Goal: Transaction & Acquisition: Subscribe to service/newsletter

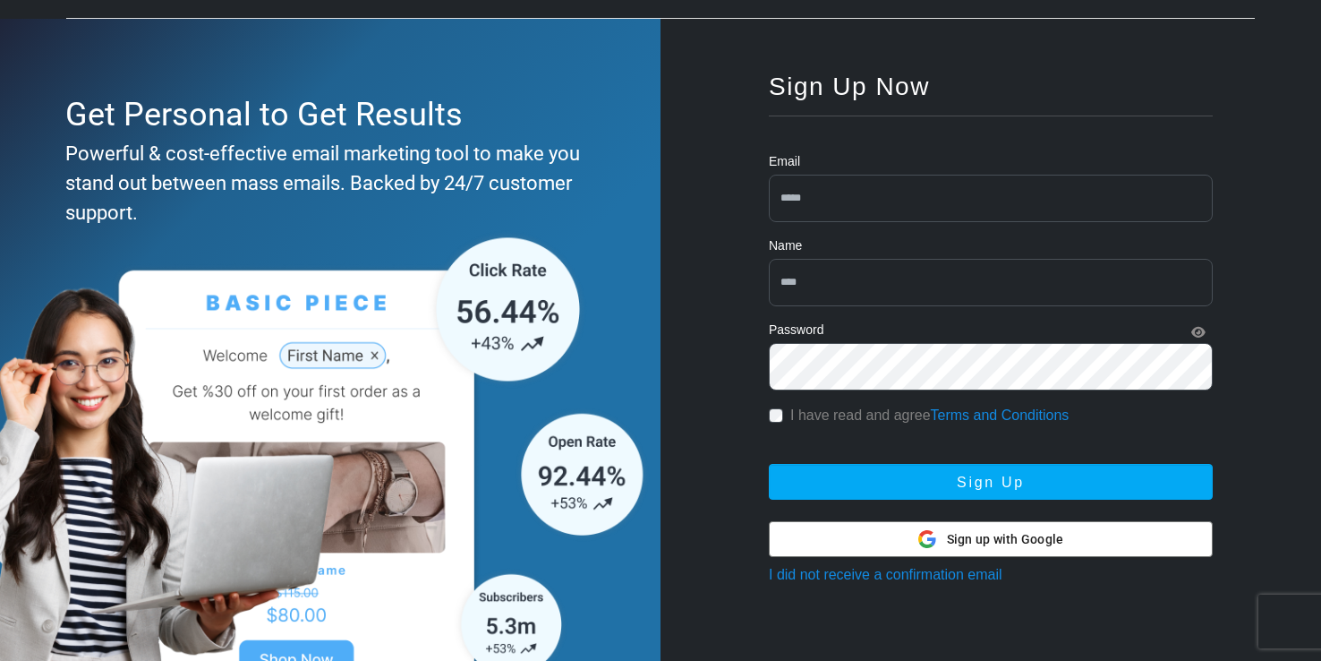
scroll to position [150, 0]
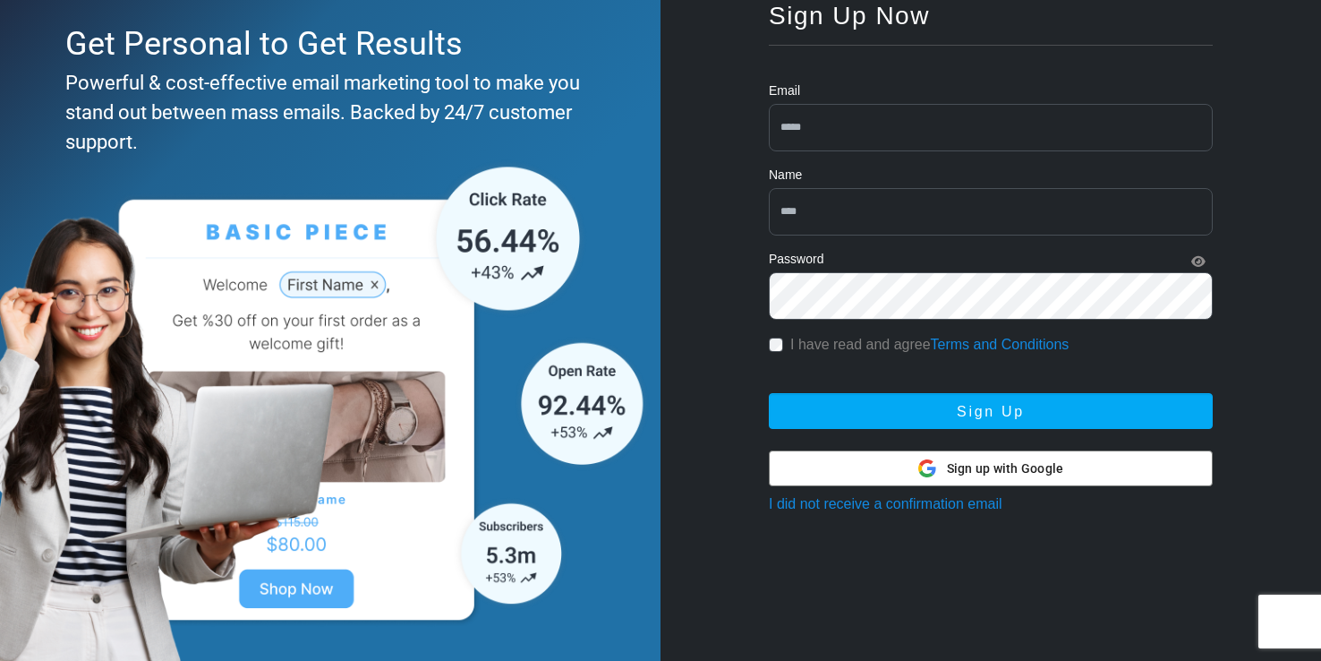
click at [893, 129] on input "email" at bounding box center [991, 127] width 444 height 47
type input "**********"
type input "*****"
click at [769, 393] on button "Sign Up" at bounding box center [991, 411] width 444 height 36
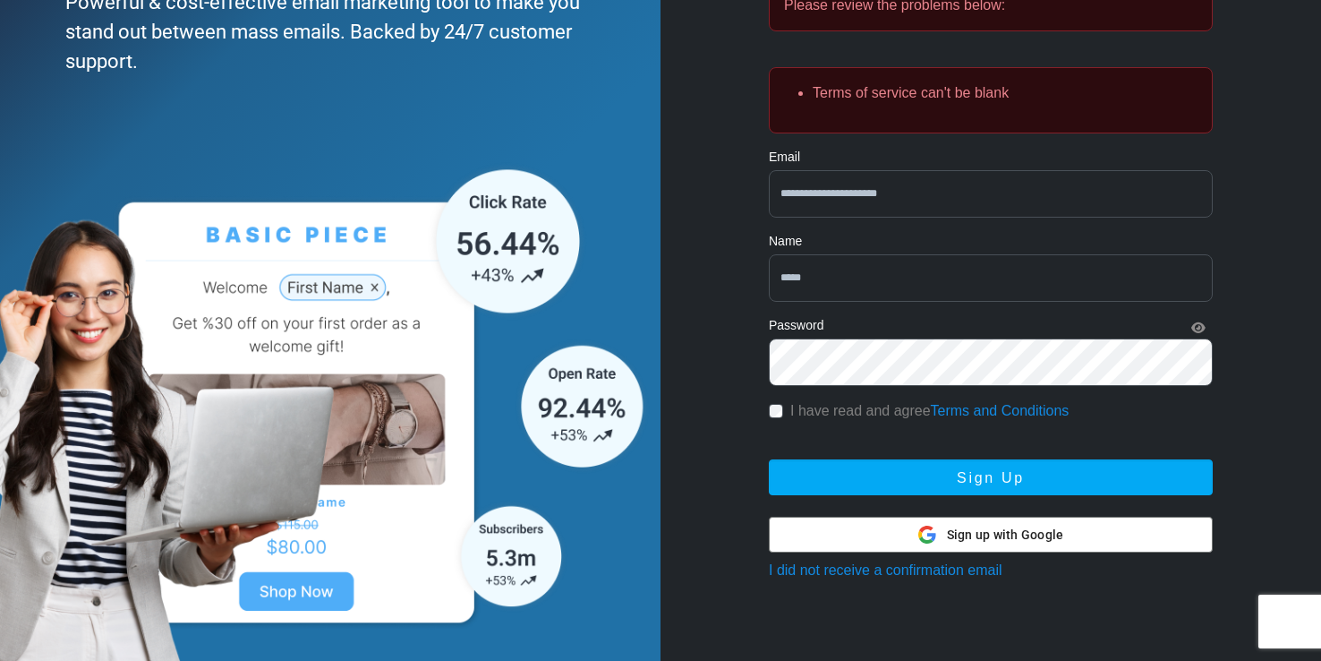
scroll to position [233, 0]
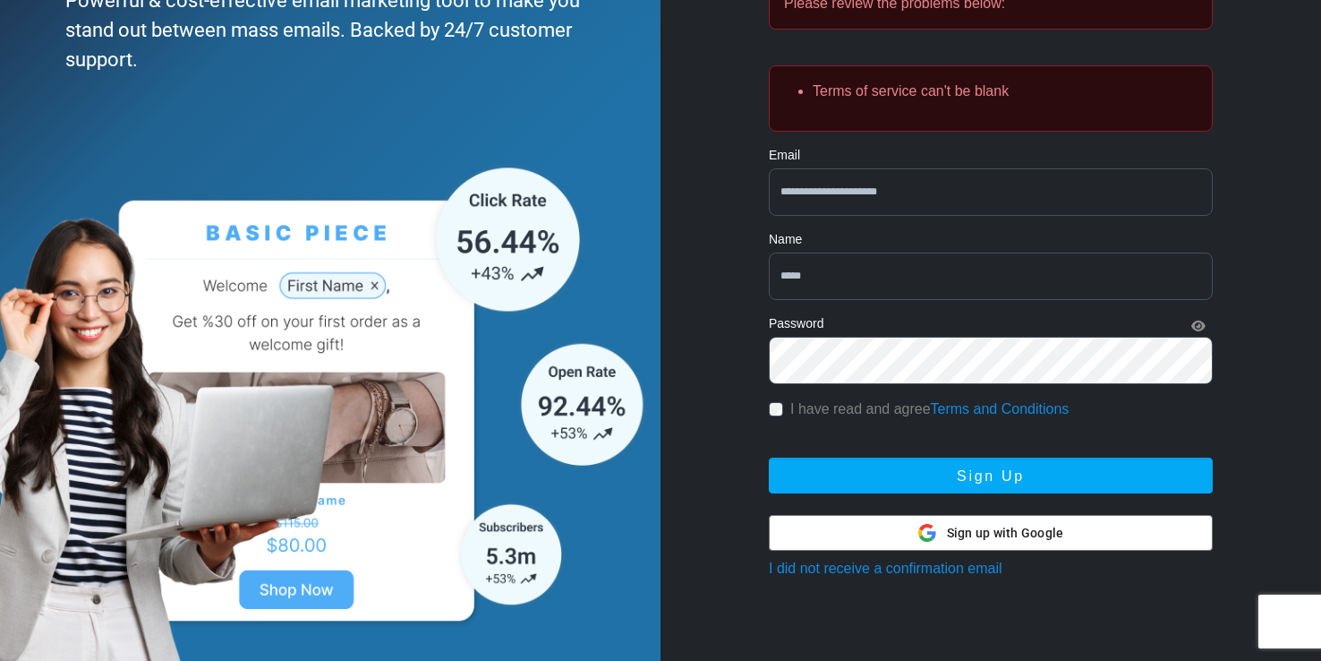
click at [801, 411] on label "I have read and agree Terms and Conditions" at bounding box center [929, 408] width 278 height 21
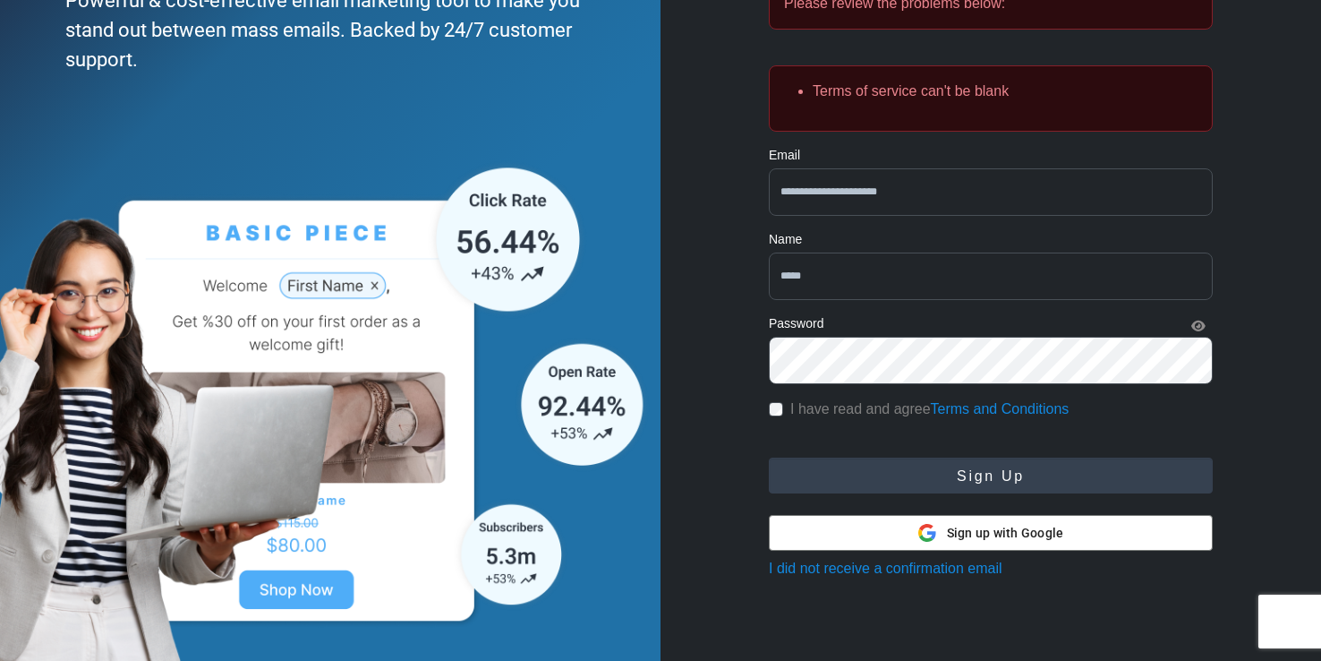
click at [884, 464] on button "Sign Up" at bounding box center [991, 475] width 444 height 36
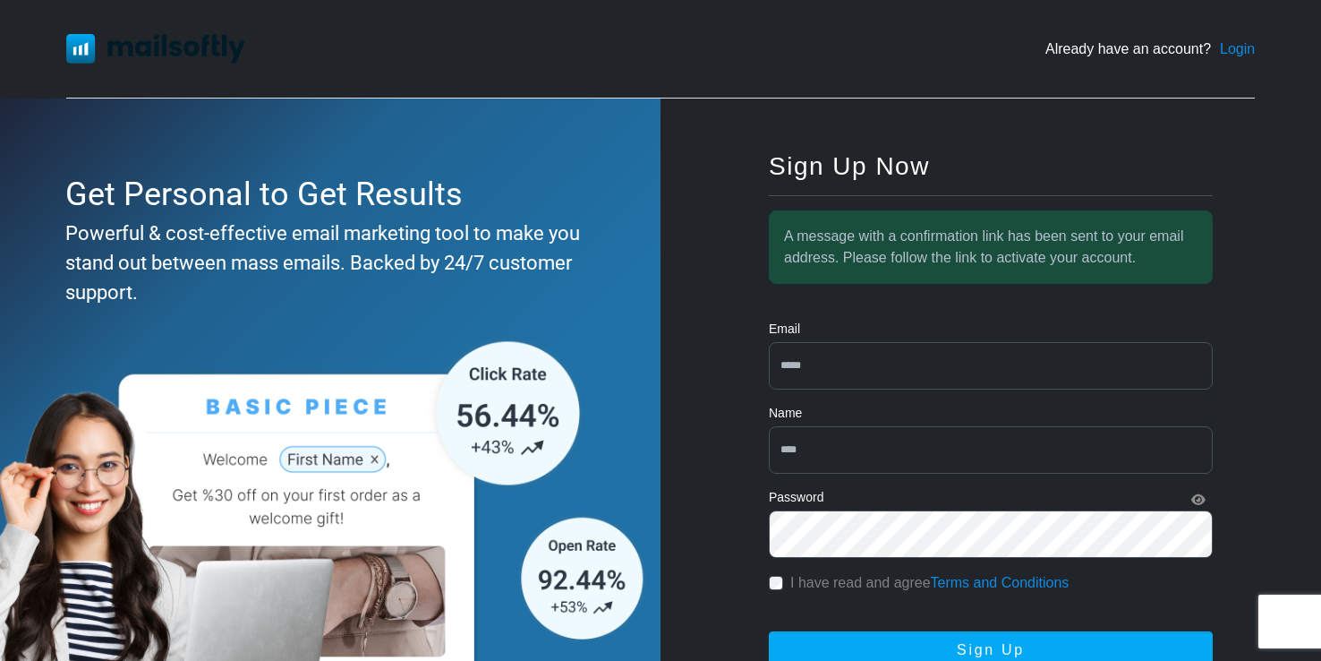
click at [1242, 48] on link "Login" at bounding box center [1237, 48] width 35 height 21
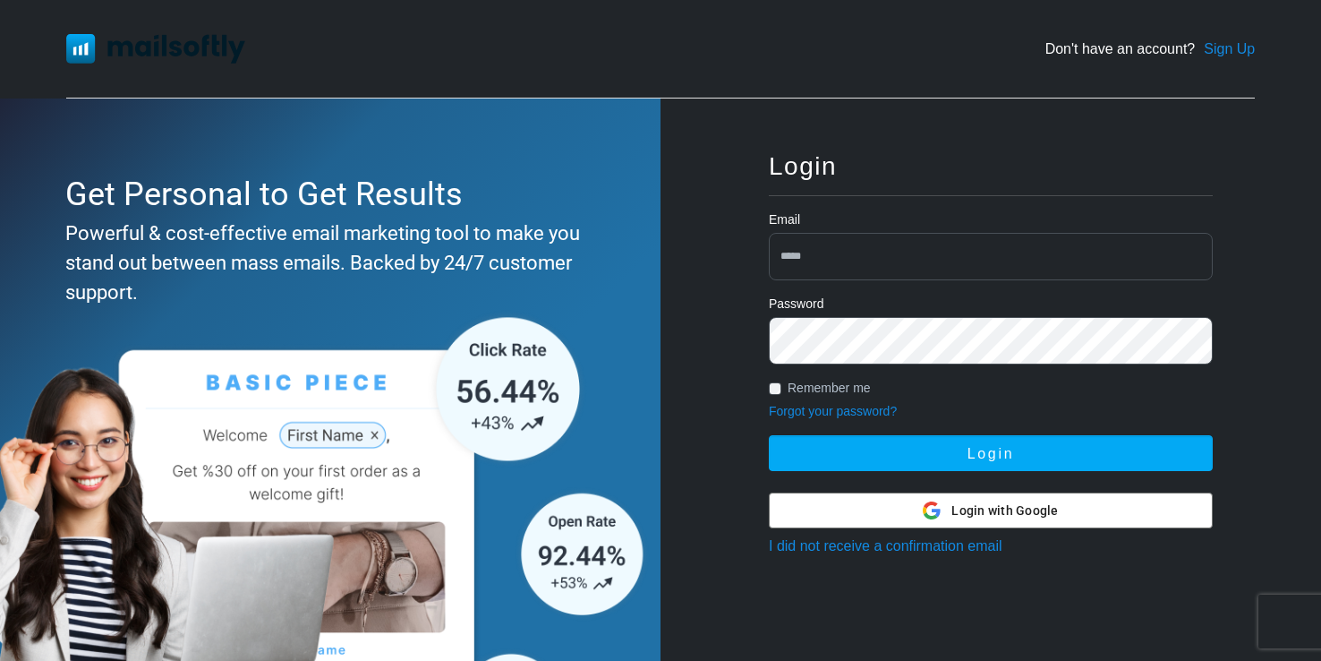
click at [888, 243] on input "email" at bounding box center [991, 256] width 444 height 47
type input "**********"
click at [769, 435] on button "Login" at bounding box center [991, 453] width 444 height 36
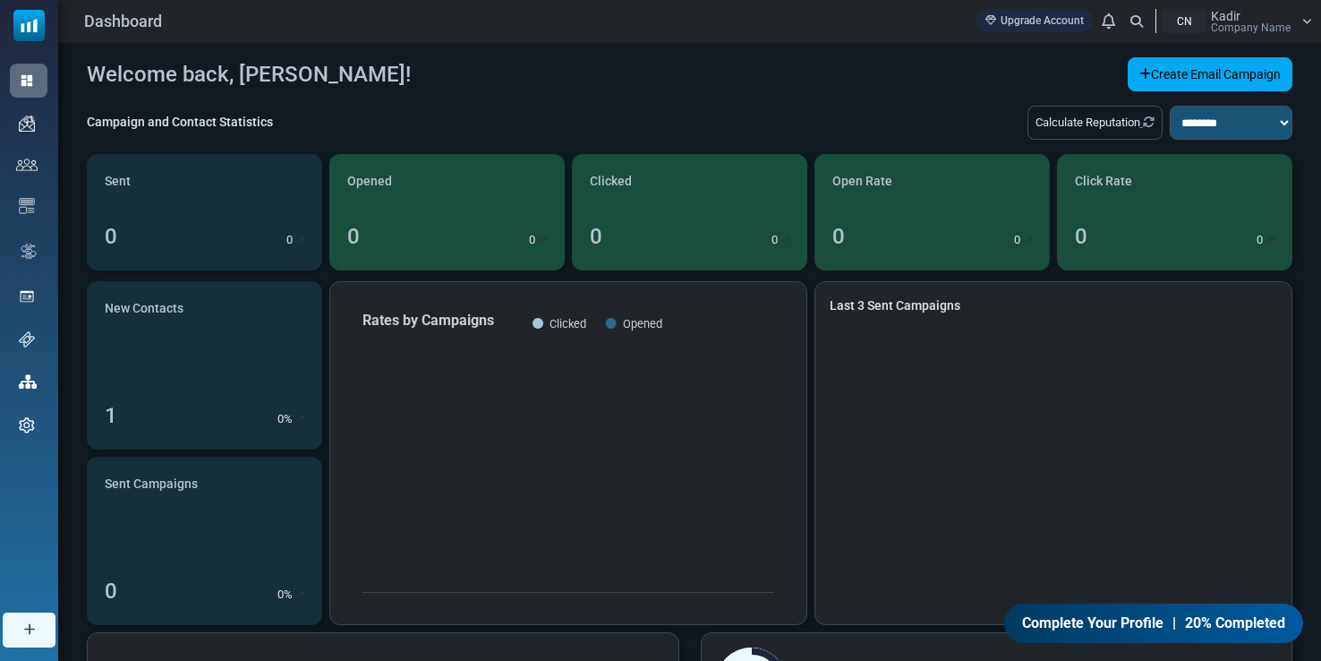
click at [1199, 24] on div "CN" at bounding box center [1184, 21] width 45 height 24
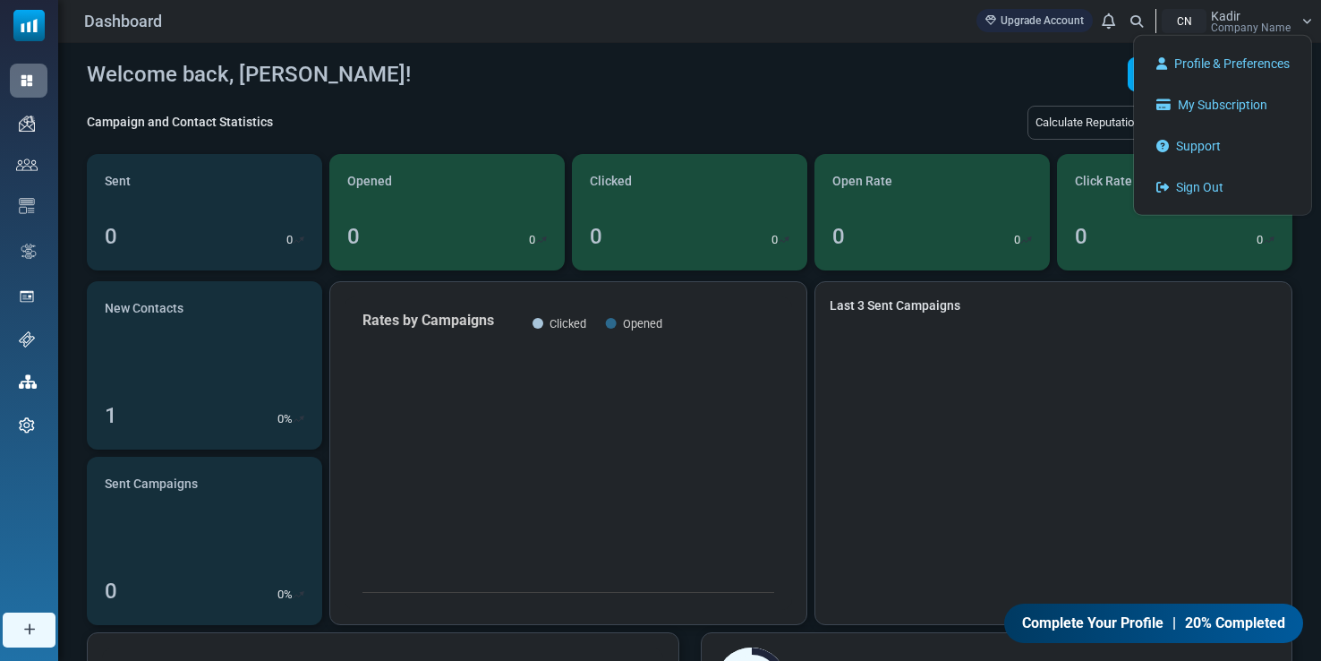
click at [1199, 24] on div "CN" at bounding box center [1184, 21] width 45 height 24
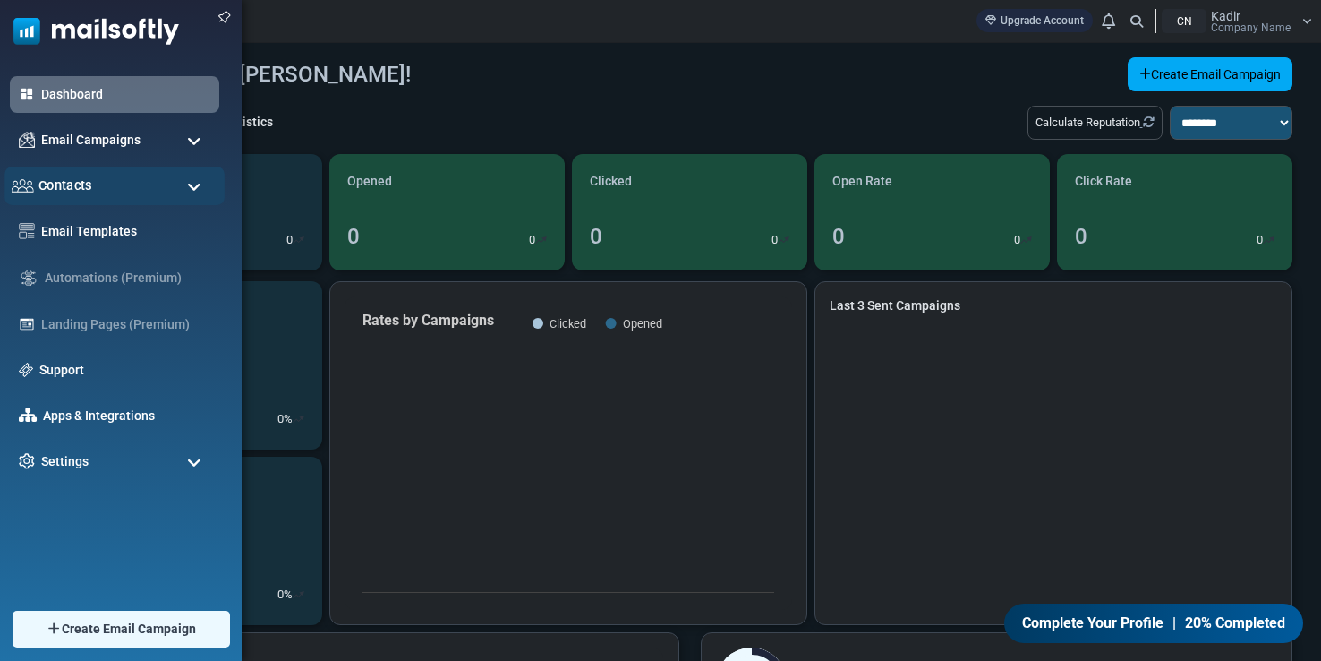
click at [196, 197] on div "Contacts" at bounding box center [114, 185] width 220 height 38
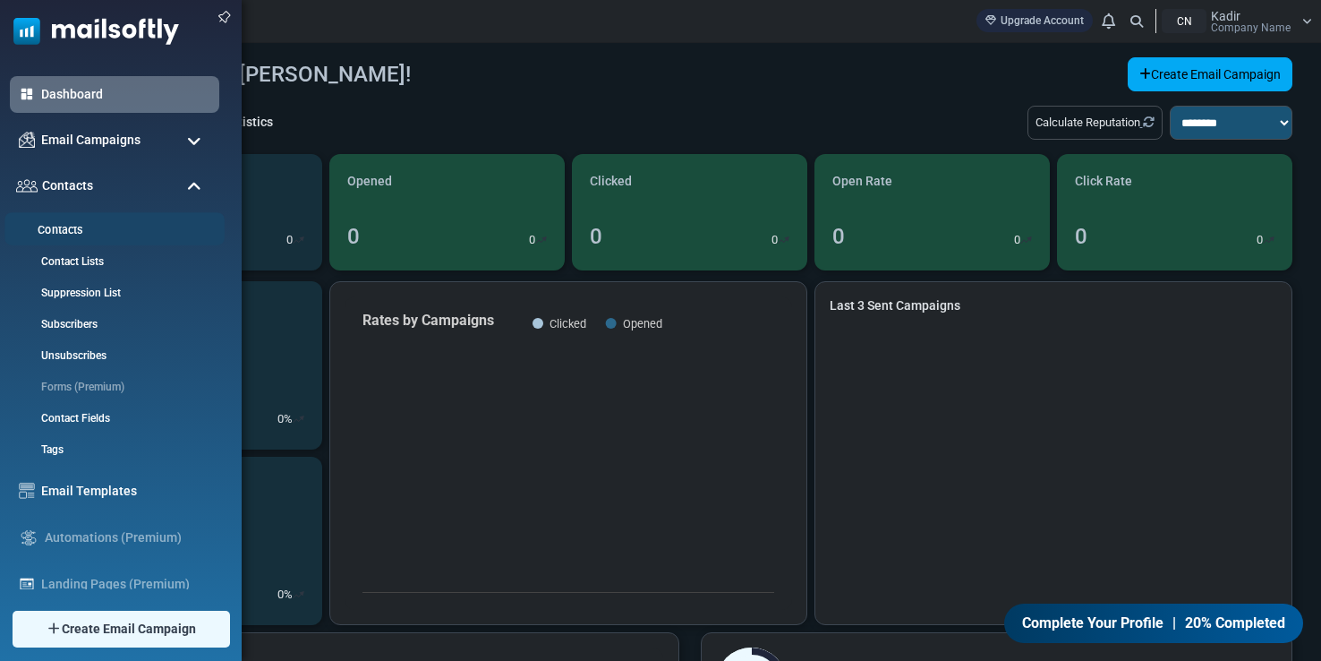
click at [78, 226] on link "Contacts" at bounding box center [111, 230] width 215 height 17
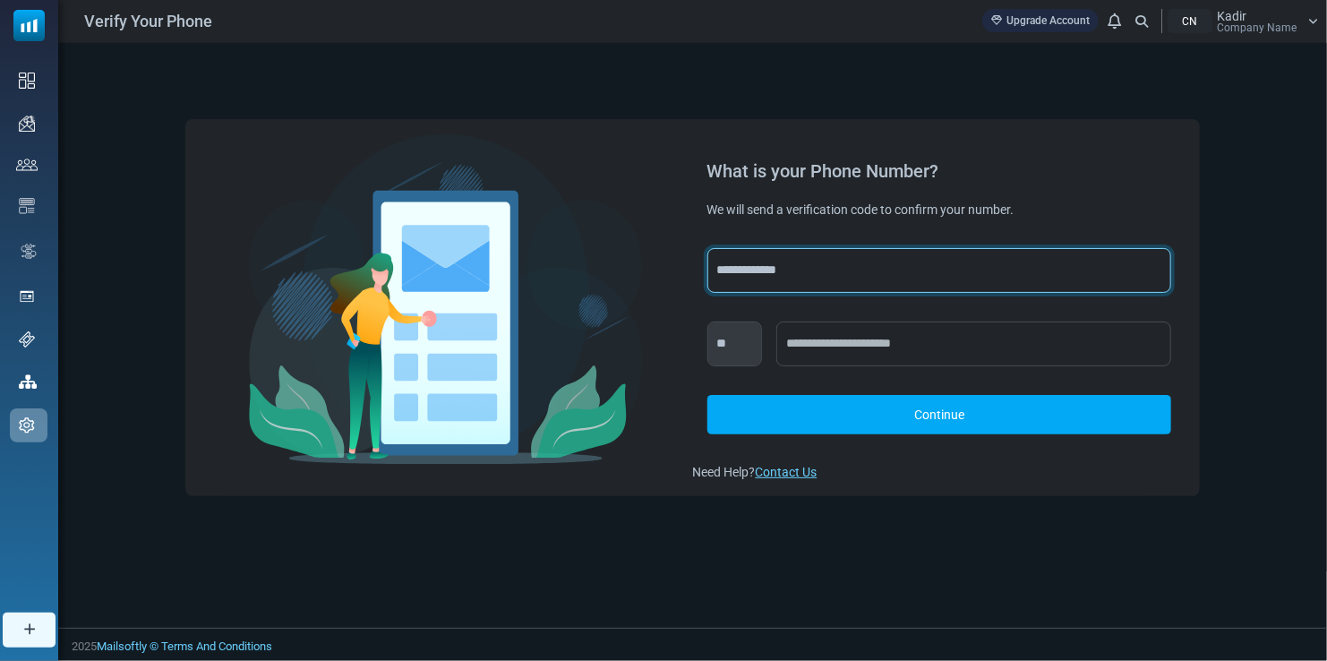
click at [804, 275] on select "**********" at bounding box center [939, 270] width 465 height 45
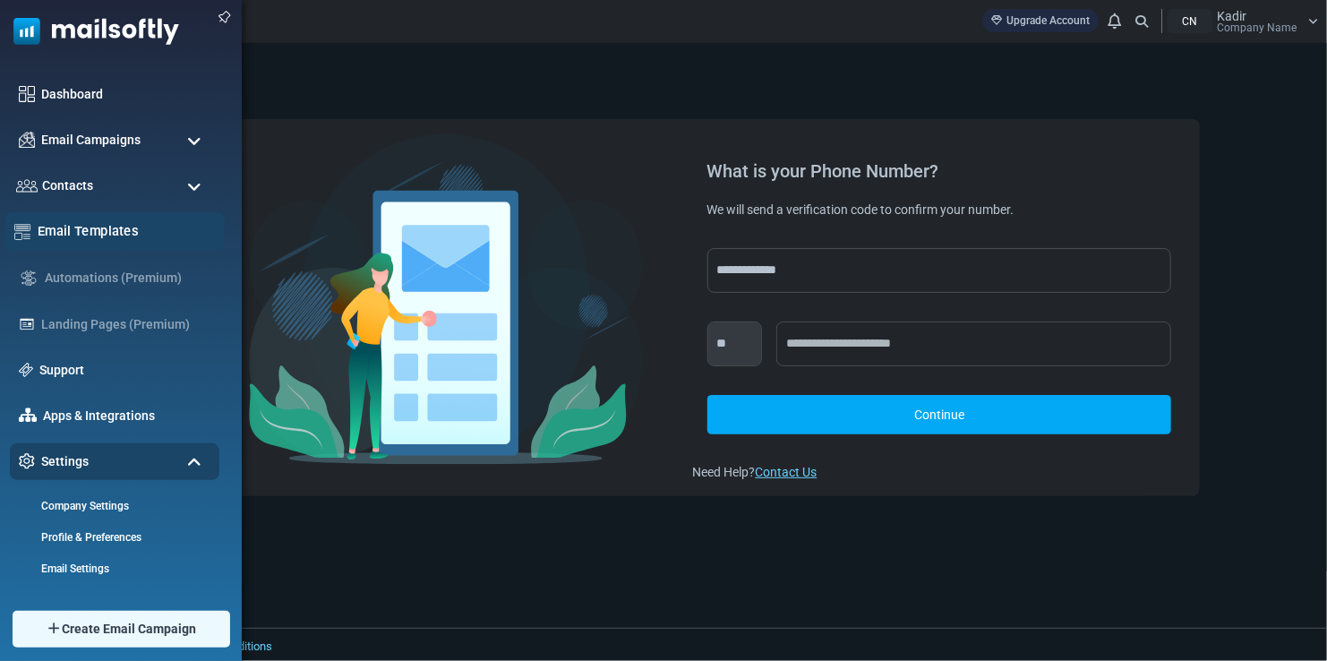
click at [93, 239] on link "Email Templates" at bounding box center [126, 231] width 177 height 20
click at [36, 73] on div "Dashboard Email Campaigns Campaigns Sender Reputation Contacts Contacts Contact…" at bounding box center [121, 321] width 242 height 535
click at [39, 84] on div "Dashboard" at bounding box center [114, 94] width 220 height 38
click at [128, 140] on span "Email Campaigns" at bounding box center [90, 140] width 105 height 20
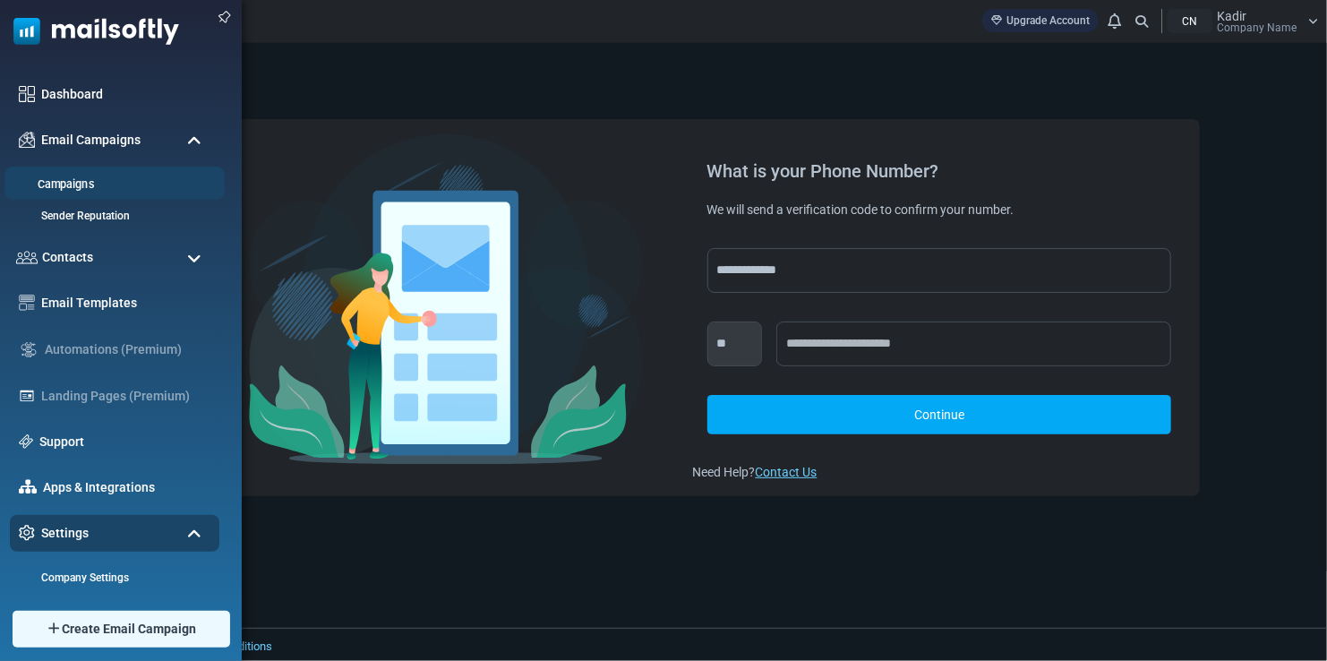
click at [70, 197] on li "Campaigns" at bounding box center [114, 182] width 220 height 33
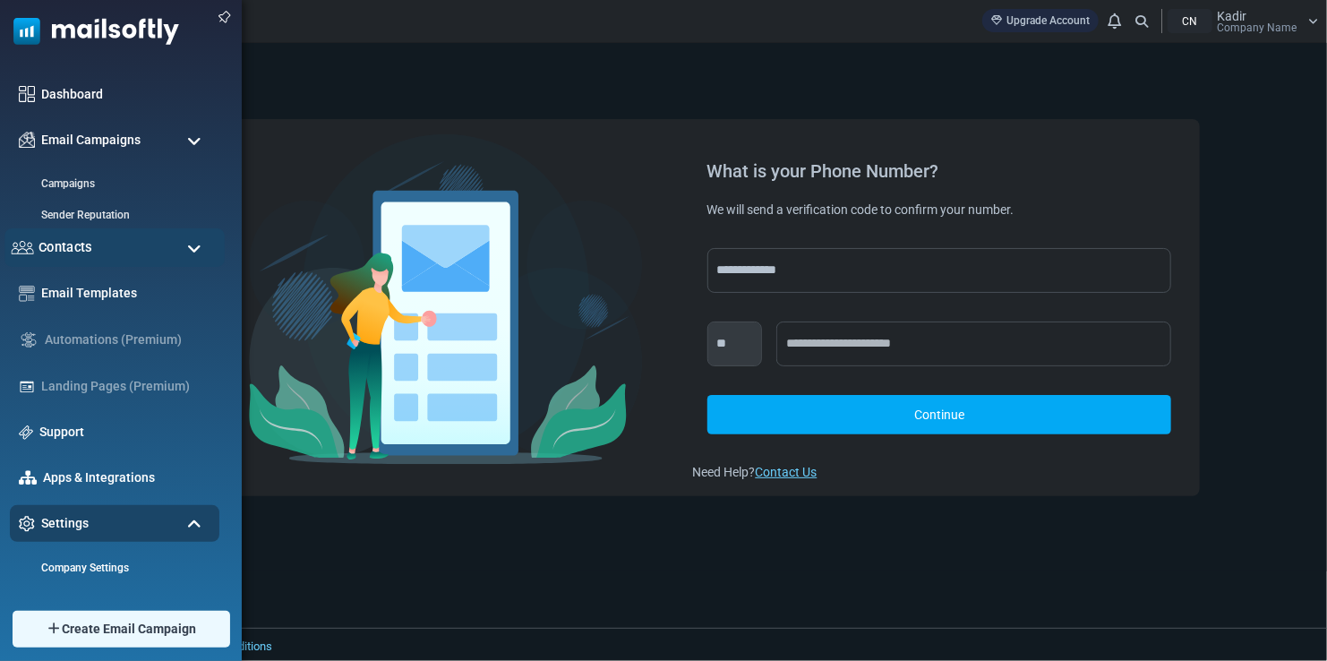
click at [73, 238] on span "Contacts" at bounding box center [65, 248] width 54 height 20
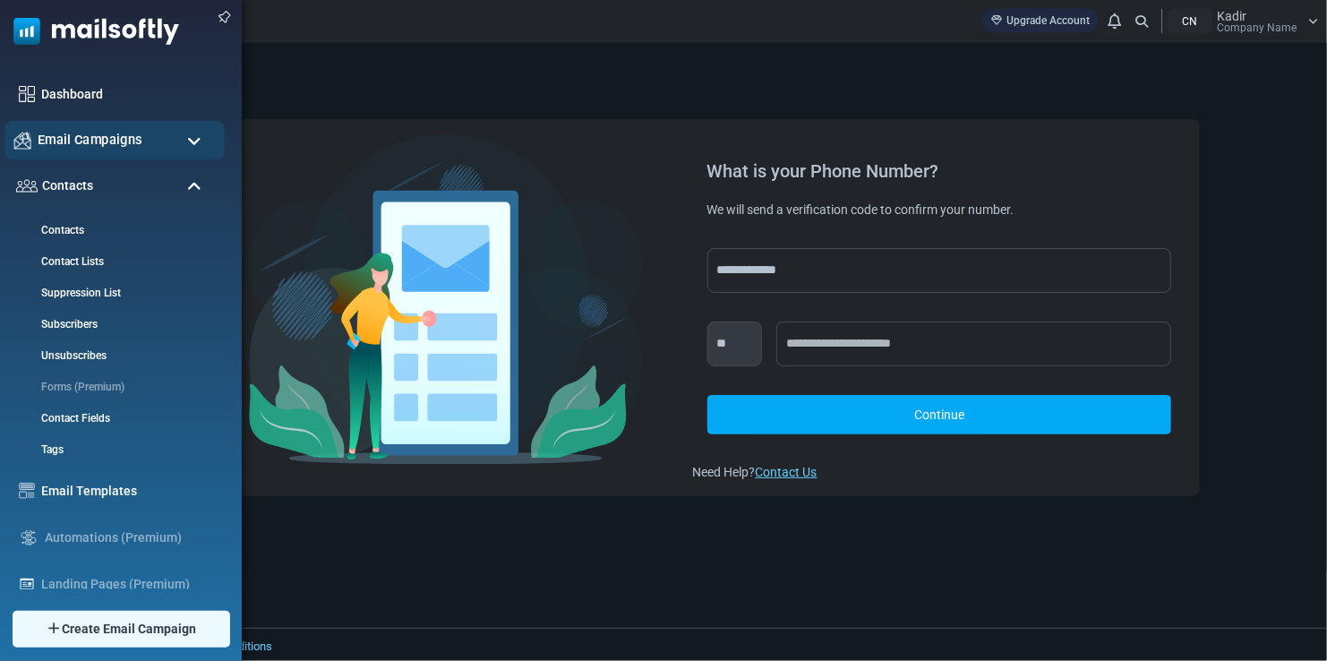
click at [96, 156] on div "Email Campaigns" at bounding box center [114, 140] width 220 height 38
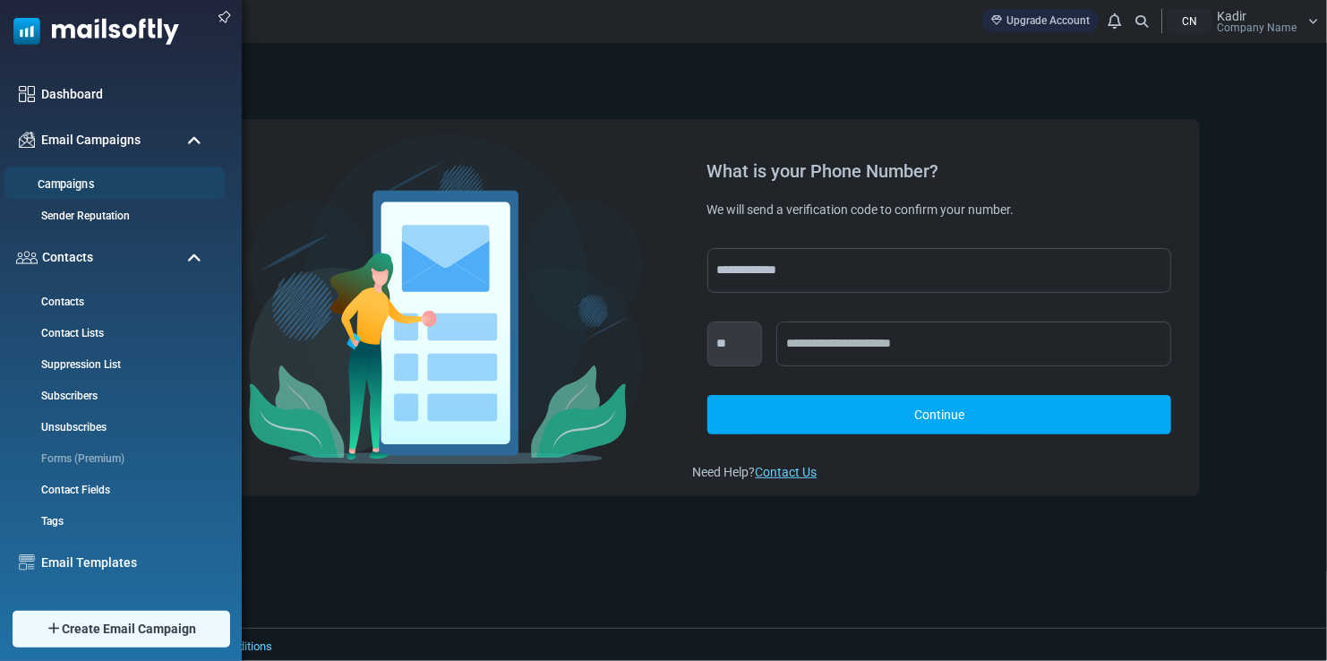
click at [81, 189] on link "Campaigns" at bounding box center [111, 184] width 215 height 17
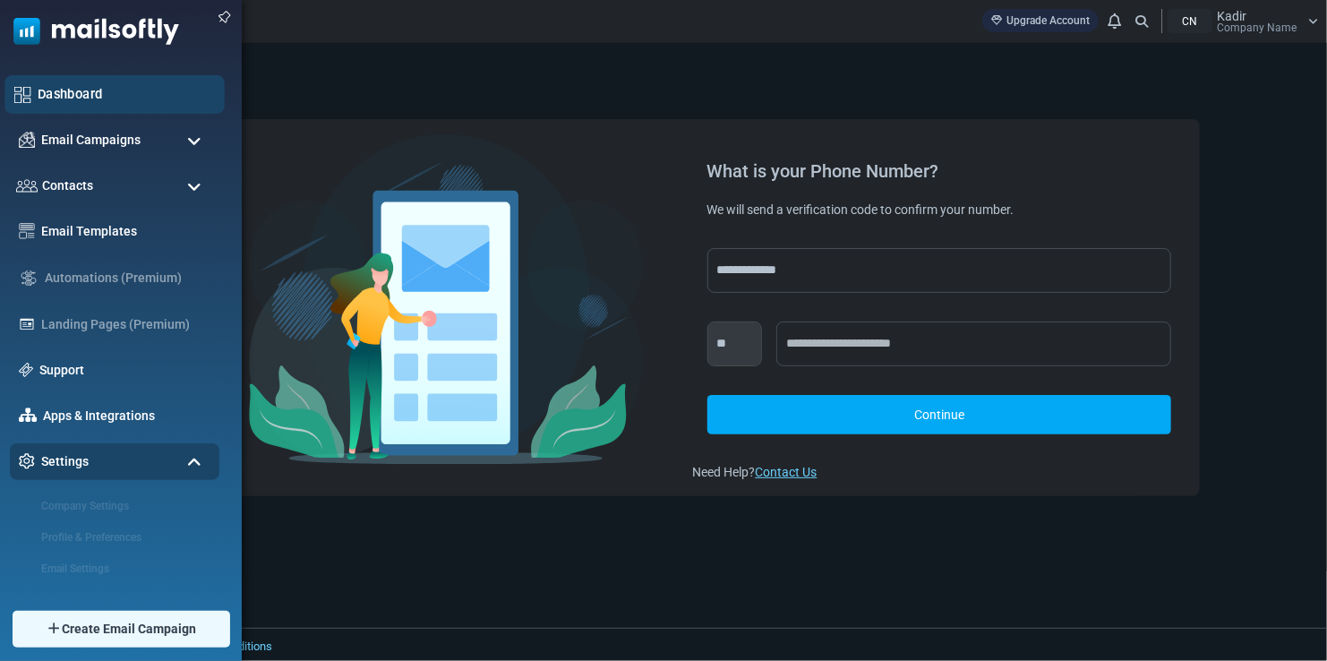
click at [35, 78] on div "Dashboard" at bounding box center [114, 94] width 220 height 38
click at [31, 90] on div "Dashboard" at bounding box center [114, 94] width 220 height 38
click at [72, 89] on link "Dashboard" at bounding box center [126, 94] width 177 height 20
click at [0, 0] on div at bounding box center [0, 0] width 0 height 0
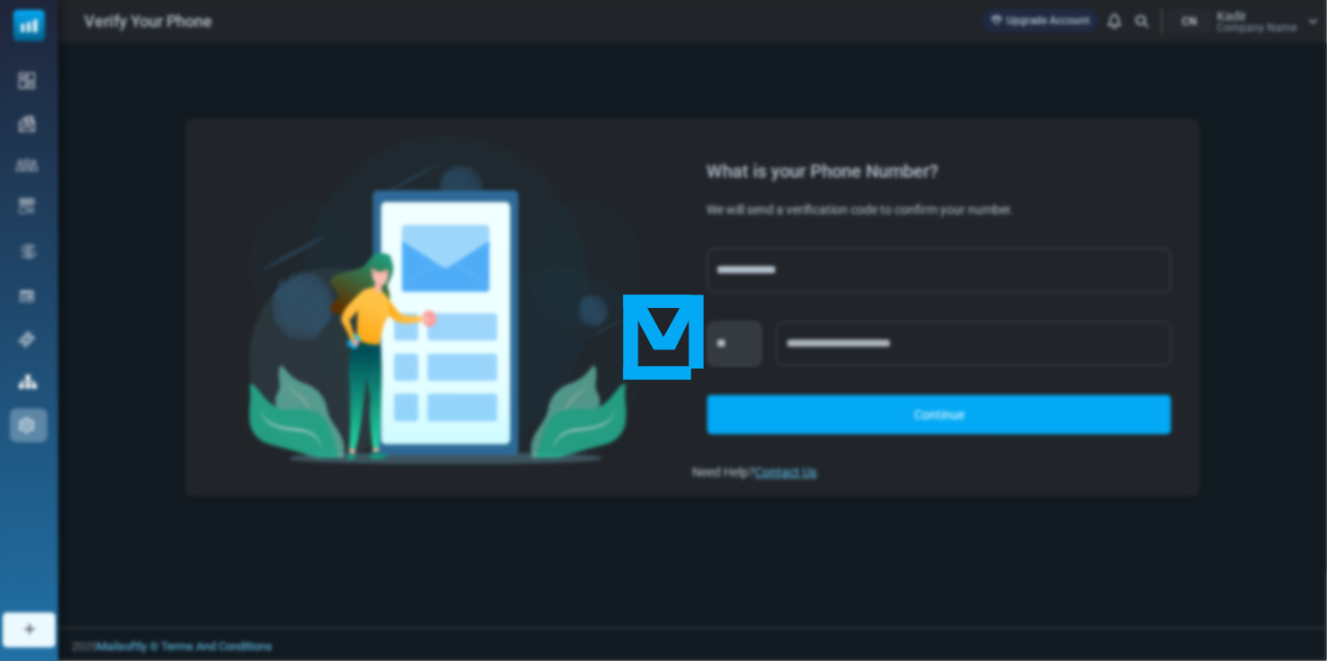
click at [72, 89] on div at bounding box center [663, 330] width 1327 height 661
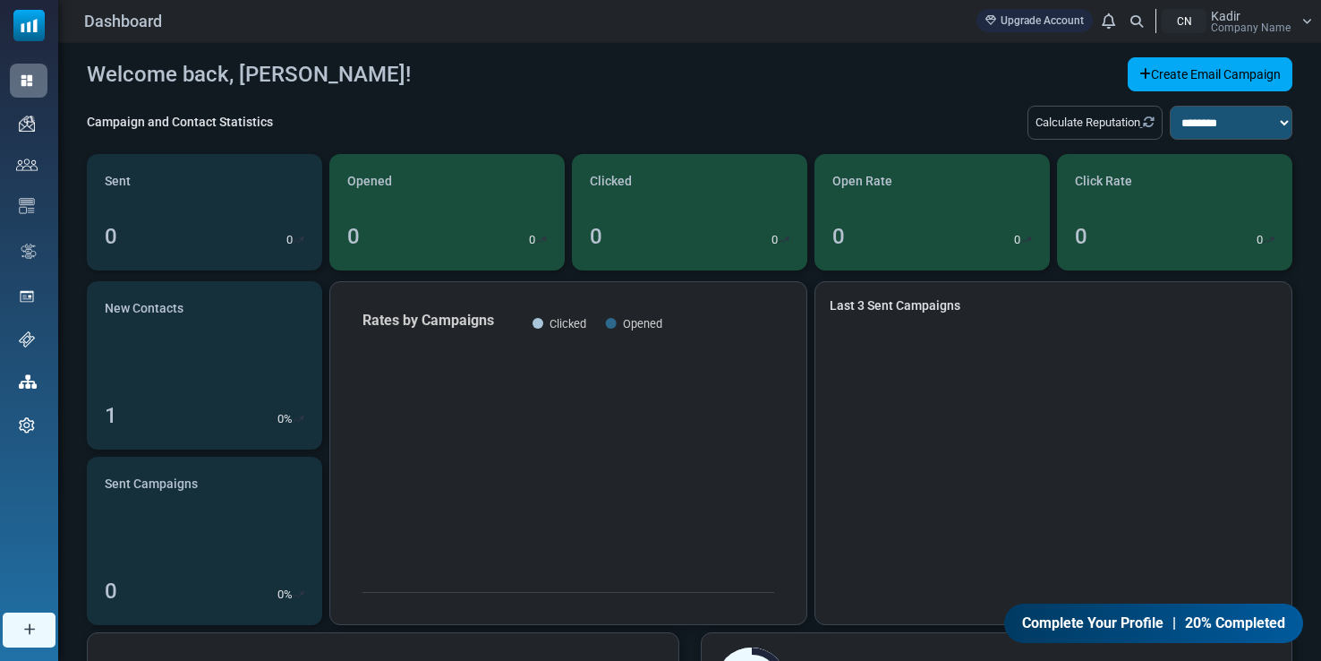
click at [1139, 132] on div "Calculate Reputation" at bounding box center [1095, 123] width 135 height 34
click at [1235, 114] on select "**********" at bounding box center [1232, 123] width 124 height 34
click at [1233, 117] on select "**********" at bounding box center [1232, 123] width 124 height 34
click at [1186, 60] on link "Create Email Campaign" at bounding box center [1210, 74] width 165 height 34
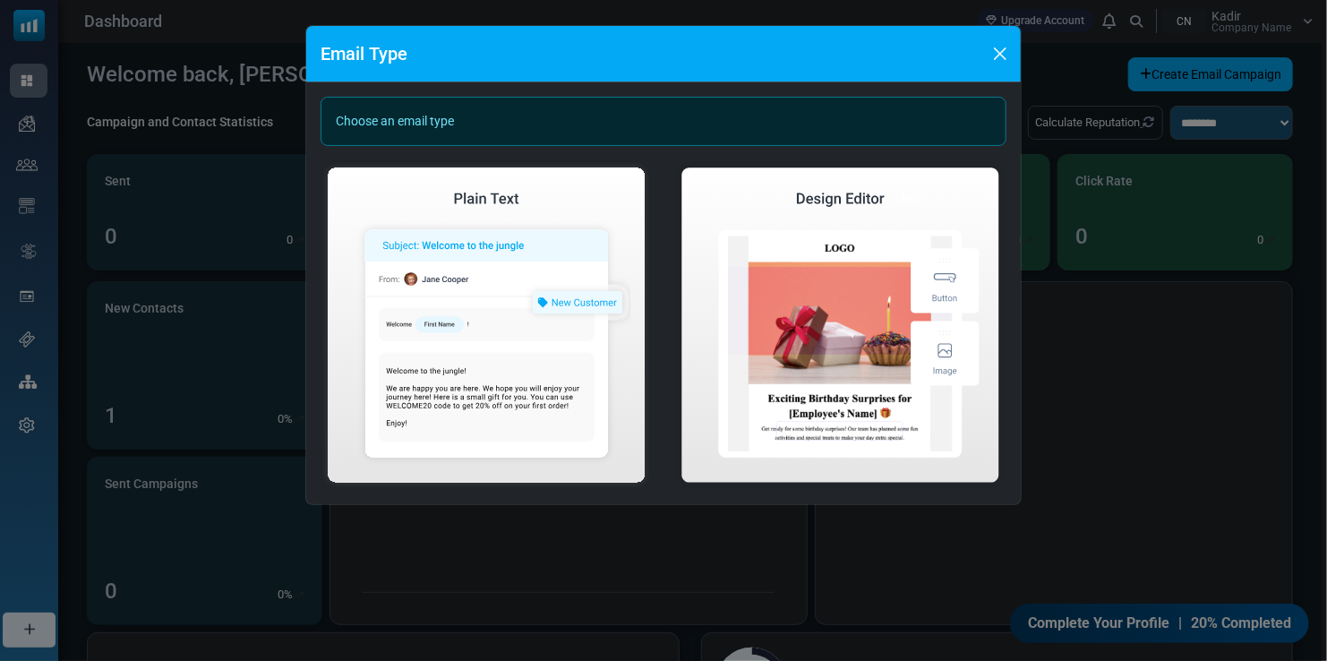
click at [518, 103] on div "Choose an email type" at bounding box center [663, 121] width 686 height 49
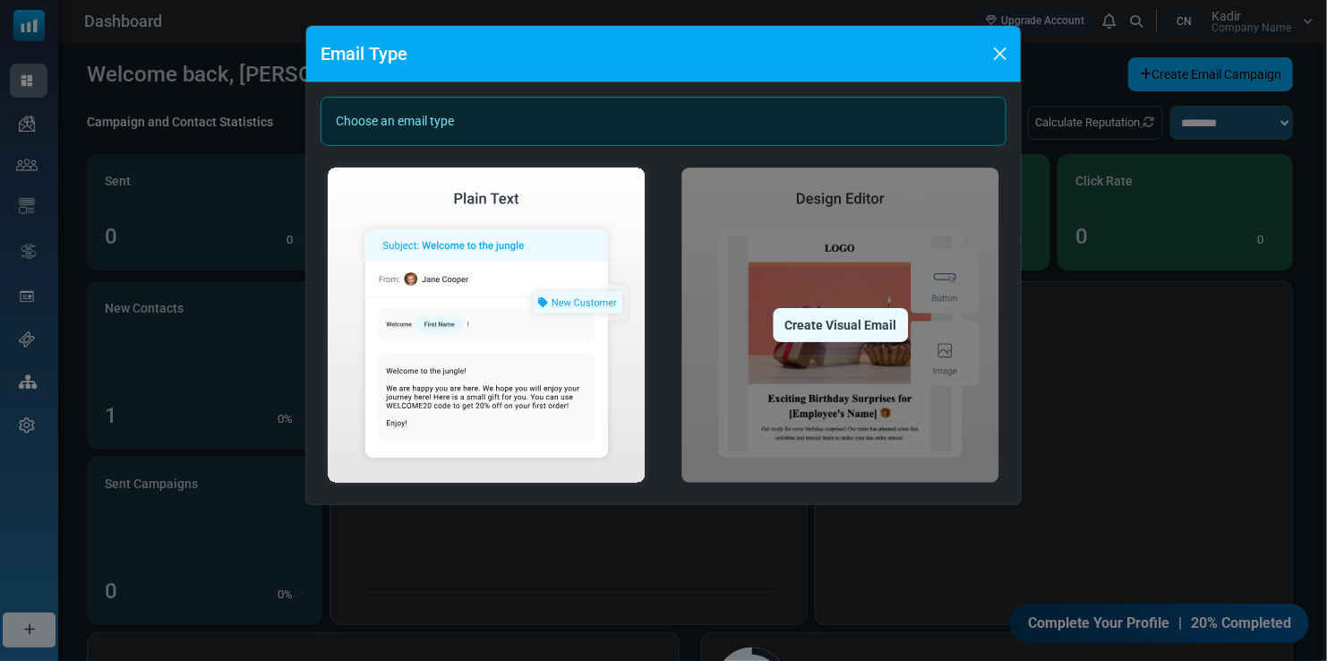
click at [814, 328] on div "Create Visual Email" at bounding box center [839, 325] width 135 height 34
